Goal: Transaction & Acquisition: Purchase product/service

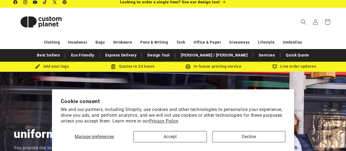
scroll to position [3, 0]
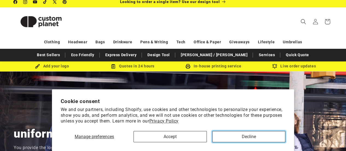
click at [247, 138] on button "Decline" at bounding box center [249, 136] width 73 height 11
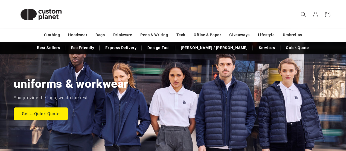
scroll to position [0, 0]
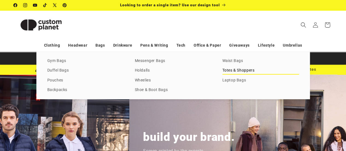
click at [236, 70] on link "Totes & Shoppers" at bounding box center [261, 70] width 77 height 7
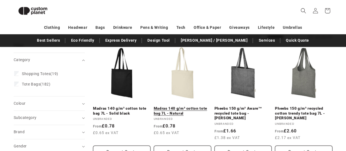
scroll to position [68, 0]
click at [183, 106] on link "Madras 140 g/m² cotton tote bag 7L - Natural" at bounding box center [183, 111] width 58 height 10
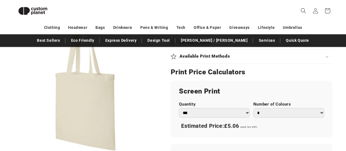
scroll to position [270, 0]
click at [321, 113] on select "* * * * * * *" at bounding box center [289, 113] width 71 height 10
select select "*"
click at [254, 108] on select "* * * * * * *" at bounding box center [289, 113] width 71 height 10
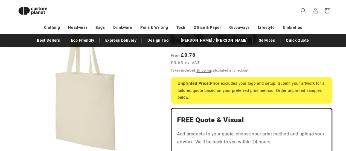
scroll to position [76, 0]
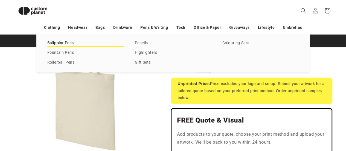
click at [69, 42] on link "Ballpoint Pens" at bounding box center [85, 42] width 77 height 7
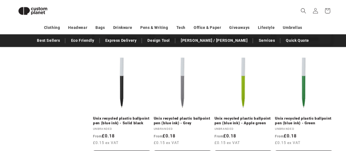
scroll to position [411, 0]
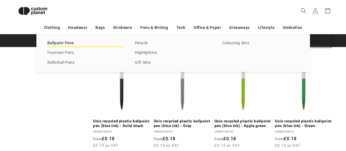
click at [69, 41] on link "Ballpoint Pens" at bounding box center [85, 42] width 77 height 7
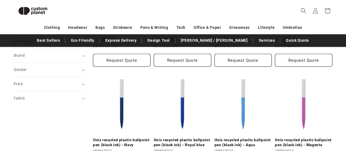
scroll to position [156, 0]
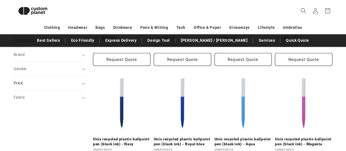
click at [83, 83] on icon at bounding box center [83, 84] width 3 height 2
click at [83, 83] on icon at bounding box center [83, 83] width 2 height 1
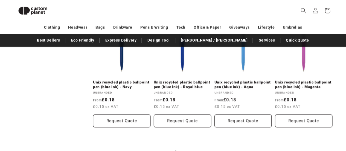
scroll to position [610, 0]
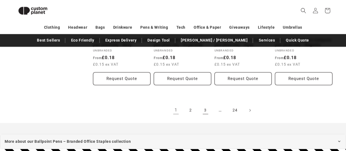
click at [205, 108] on link "3" at bounding box center [206, 110] width 12 height 12
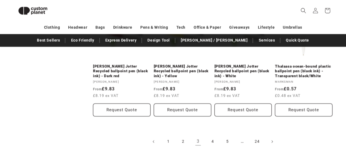
scroll to position [611, 0]
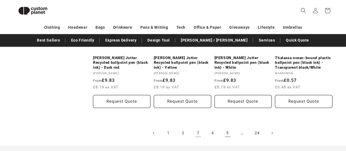
click at [229, 133] on link "5" at bounding box center [228, 133] width 12 height 12
